Goal: Task Accomplishment & Management: Manage account settings

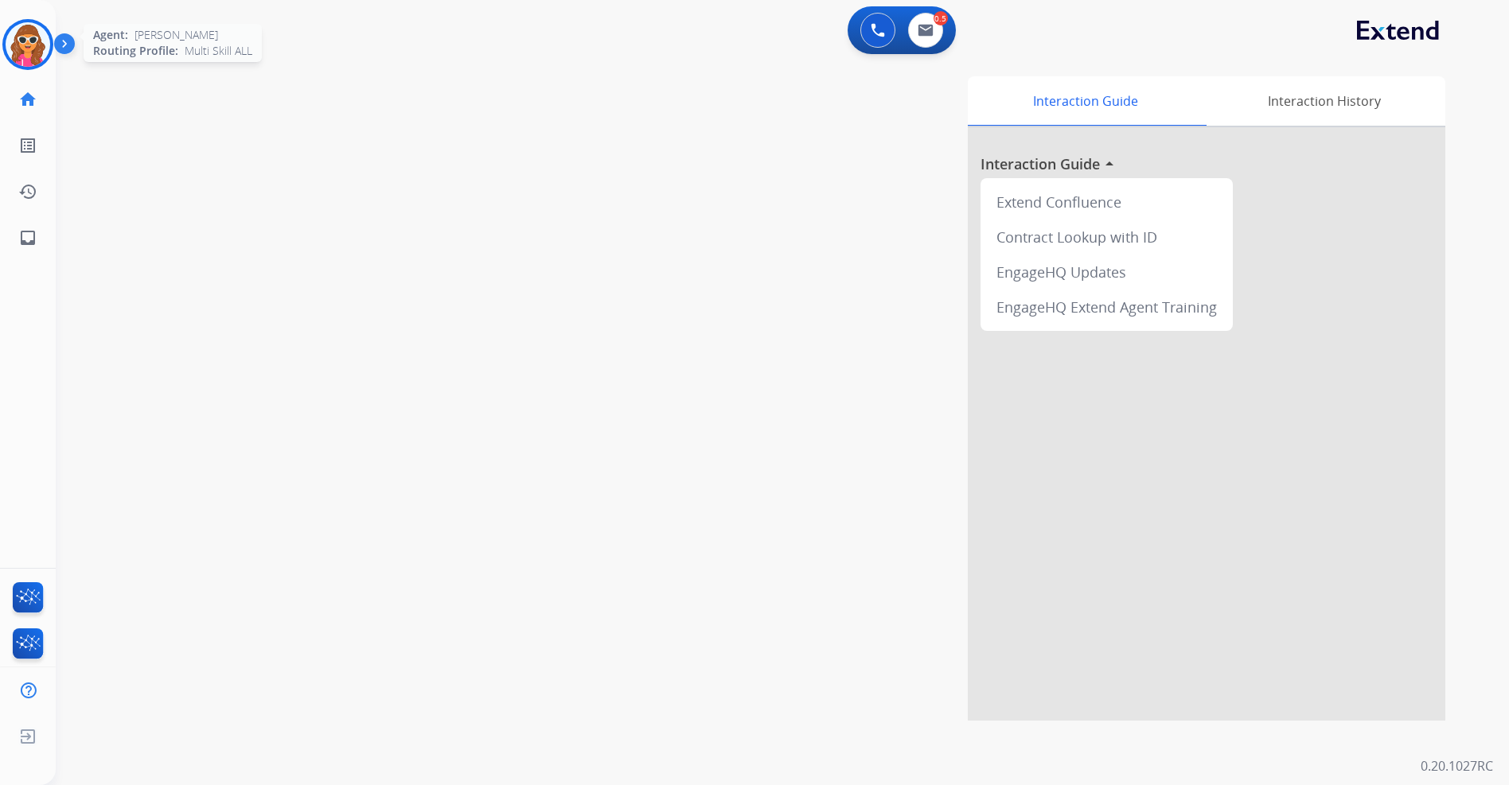
click at [24, 47] on img at bounding box center [28, 44] width 45 height 45
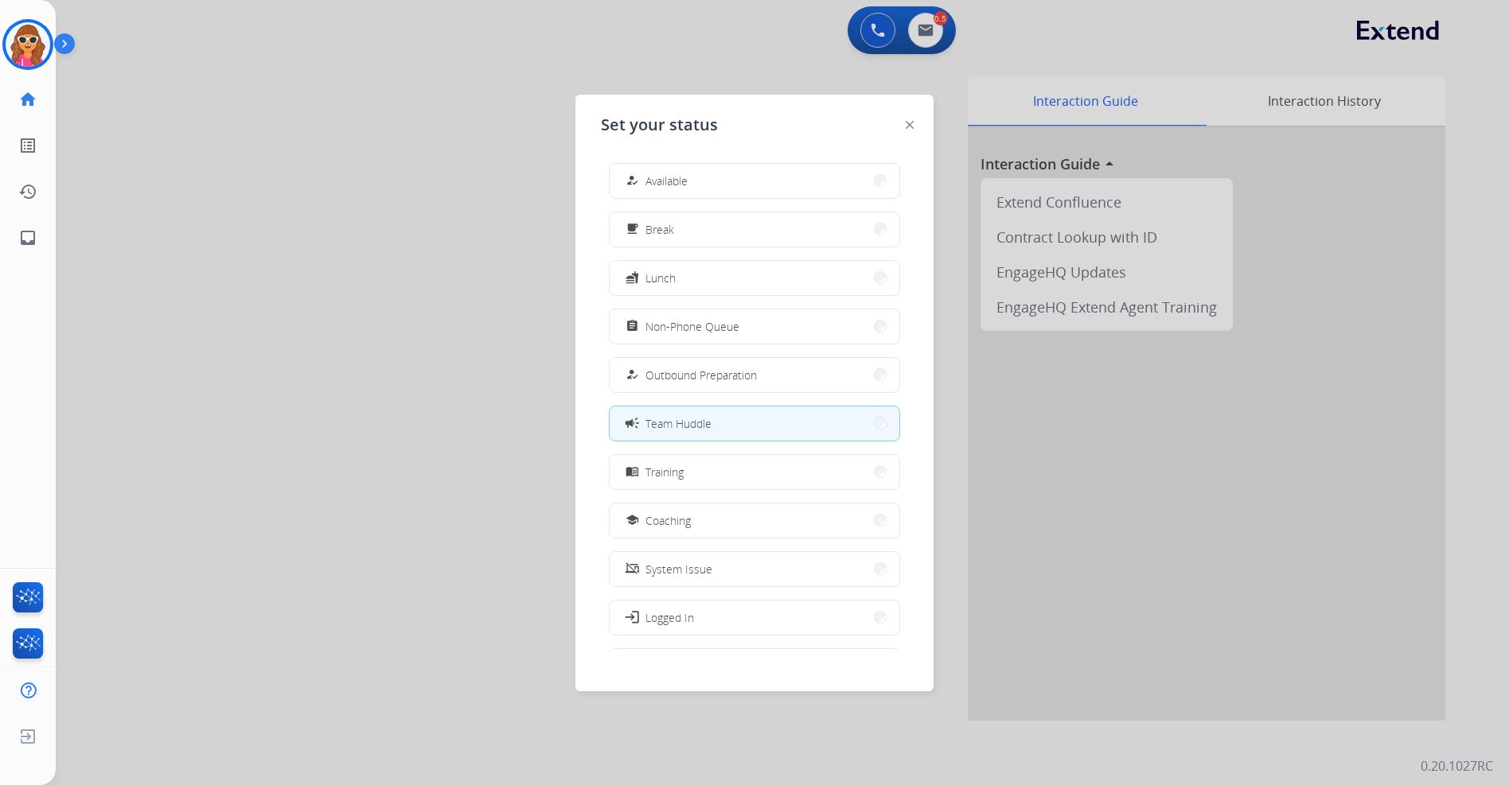
click at [672, 431] on span "Team Huddle" at bounding box center [678, 423] width 66 height 17
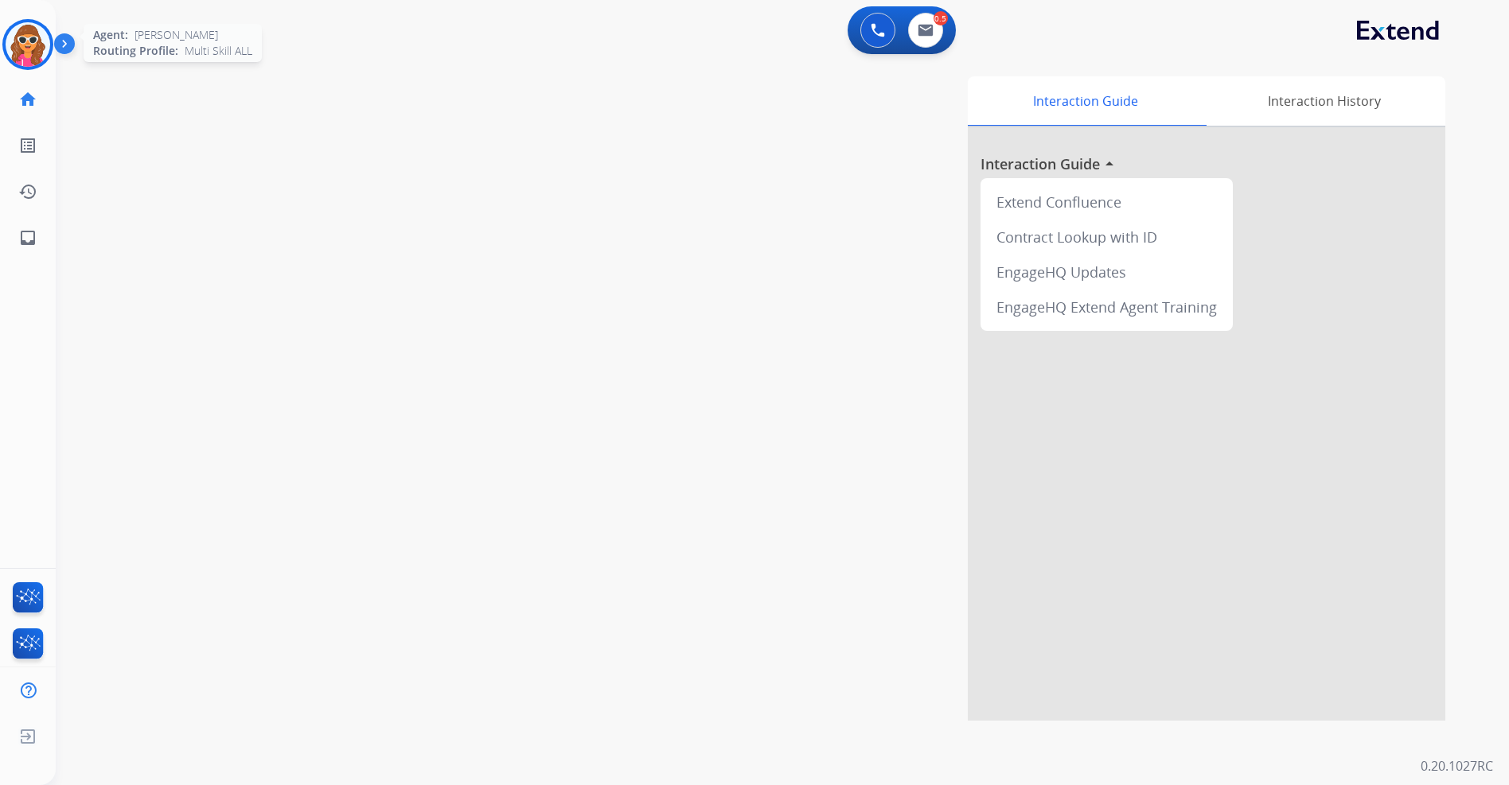
click at [28, 52] on img at bounding box center [28, 44] width 45 height 45
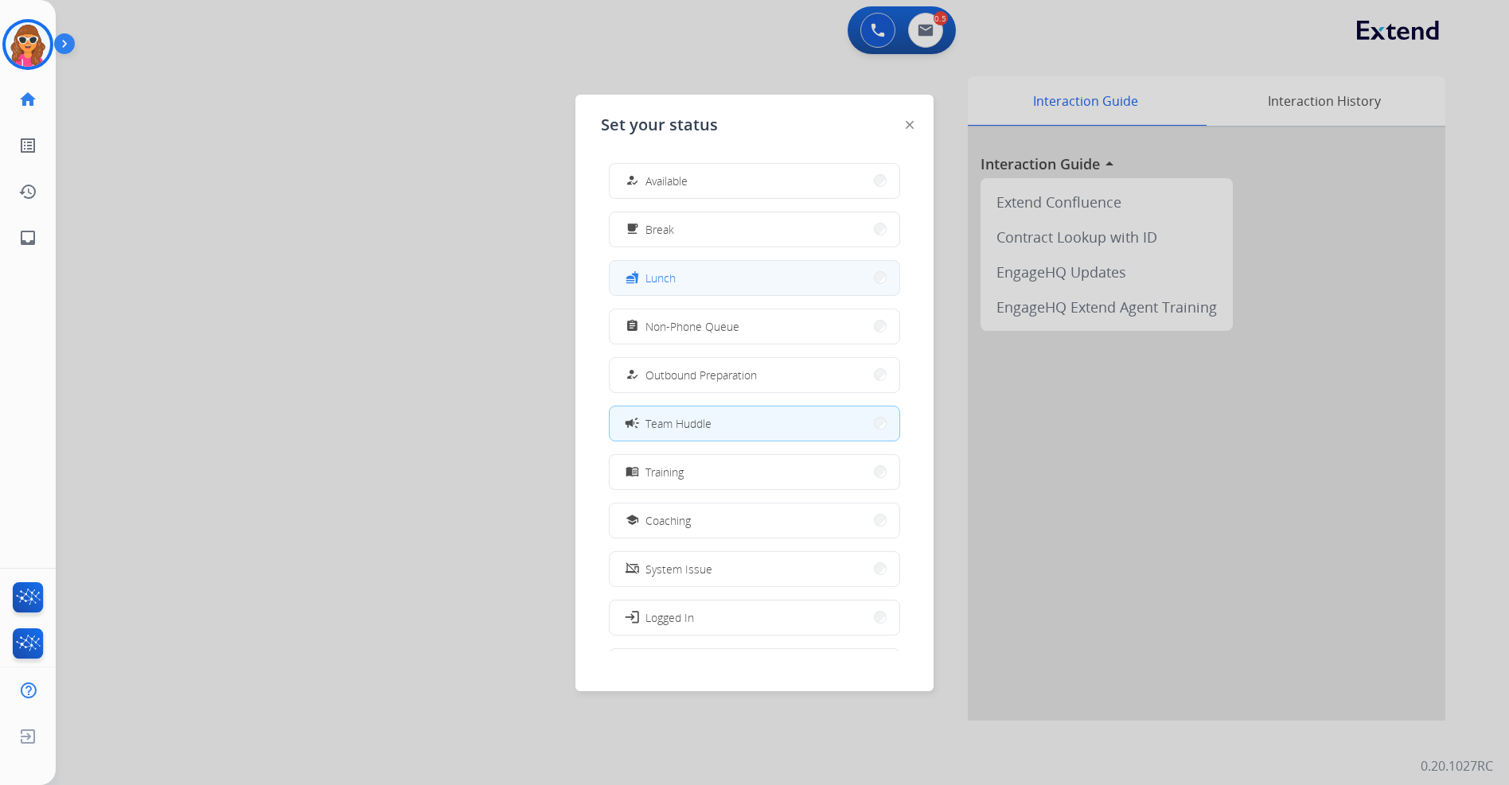
click at [666, 274] on span "Lunch" at bounding box center [660, 278] width 30 height 17
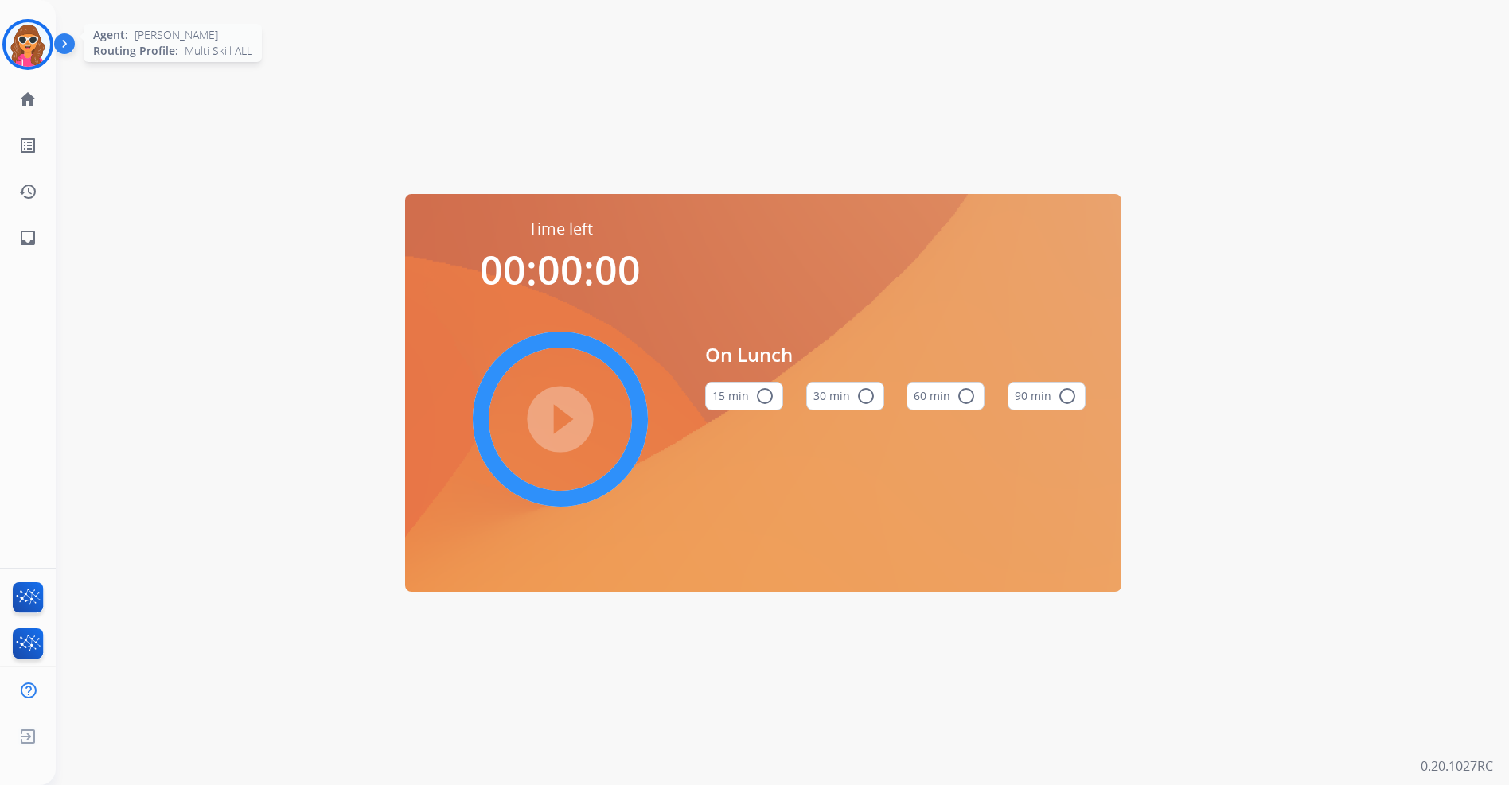
click at [27, 45] on img at bounding box center [28, 44] width 45 height 45
